Goal: Check status: Check status

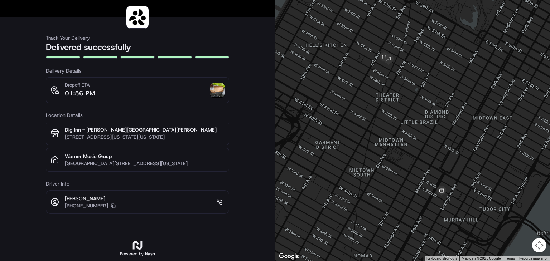
click at [215, 93] on img at bounding box center [217, 90] width 14 height 14
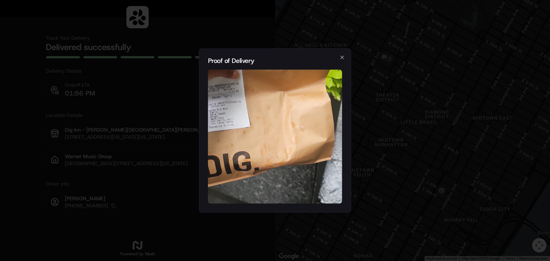
click at [228, 104] on img at bounding box center [275, 137] width 134 height 134
drag, startPoint x: 157, startPoint y: 17, endPoint x: 111, endPoint y: 102, distance: 97.0
click at [111, 102] on div at bounding box center [275, 130] width 550 height 261
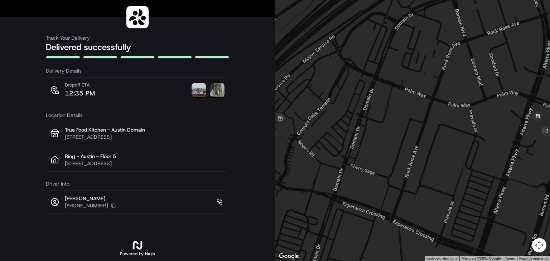
click at [196, 95] on img at bounding box center [199, 90] width 14 height 14
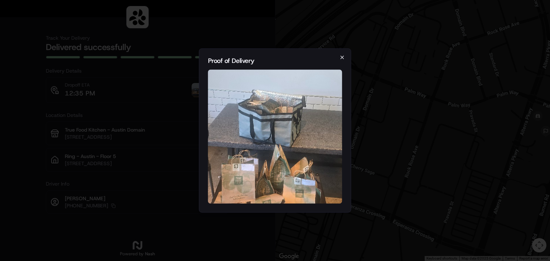
click at [340, 57] on icon "button" at bounding box center [343, 58] width 6 height 6
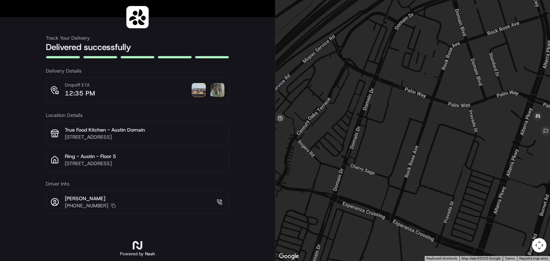
click at [221, 93] on img at bounding box center [217, 90] width 14 height 14
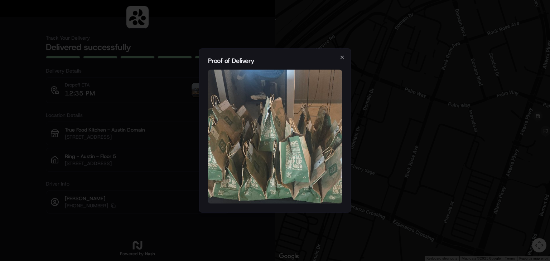
click at [342, 58] on icon "button" at bounding box center [343, 58] width 6 height 6
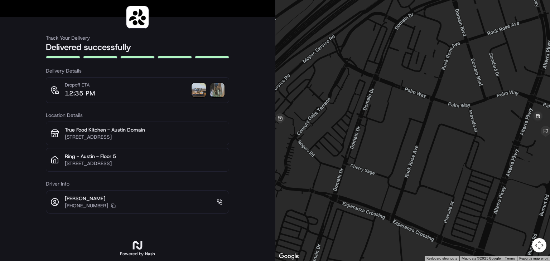
click at [201, 92] on img at bounding box center [199, 90] width 14 height 14
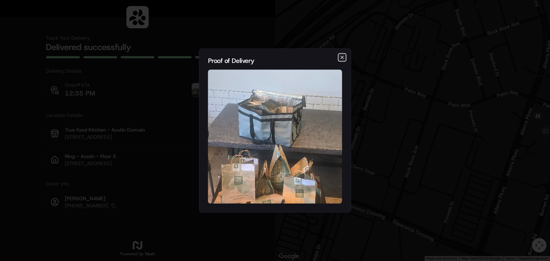
click at [342, 59] on icon "button" at bounding box center [343, 58] width 6 height 6
